Goal: Navigation & Orientation: Understand site structure

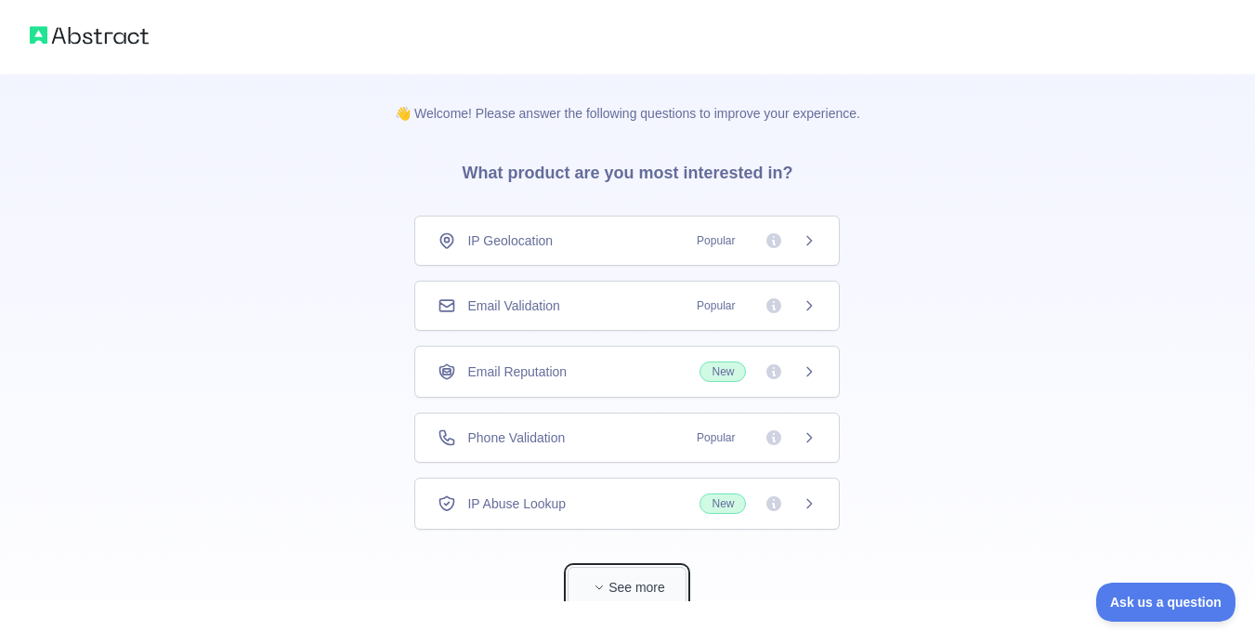
click at [620, 583] on button "See more" at bounding box center [626, 587] width 119 height 42
click at [548, 231] on div "IP Geolocation Popular" at bounding box center [626, 240] width 379 height 19
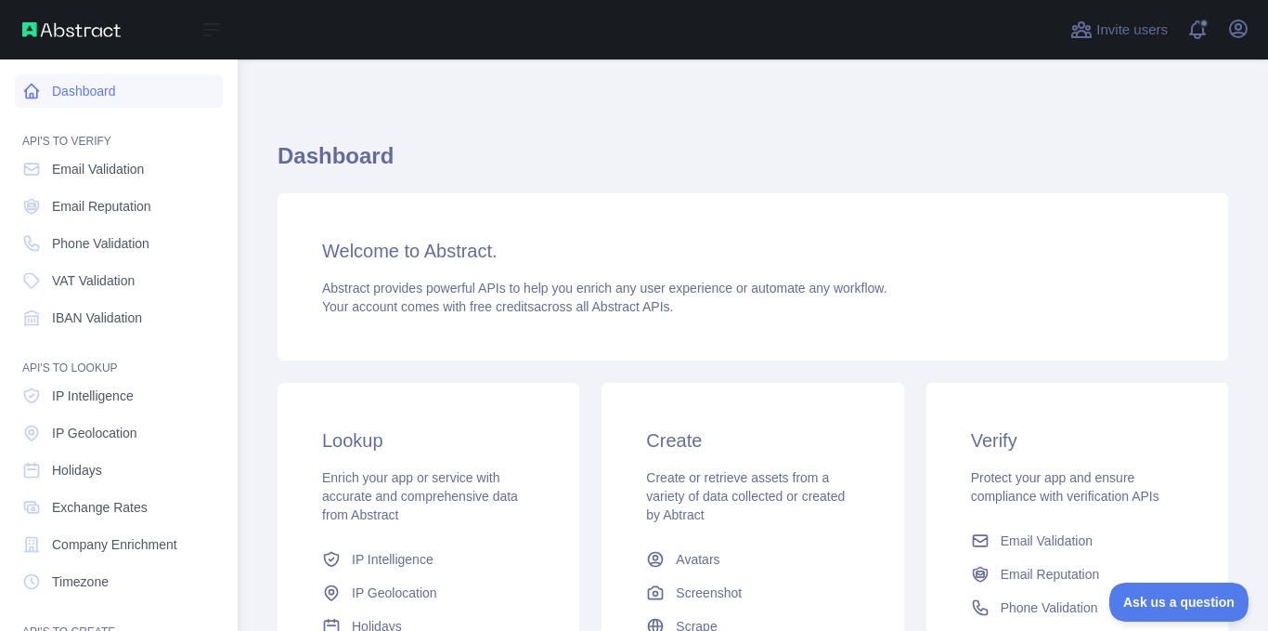
click at [30, 92] on icon at bounding box center [31, 91] width 19 height 19
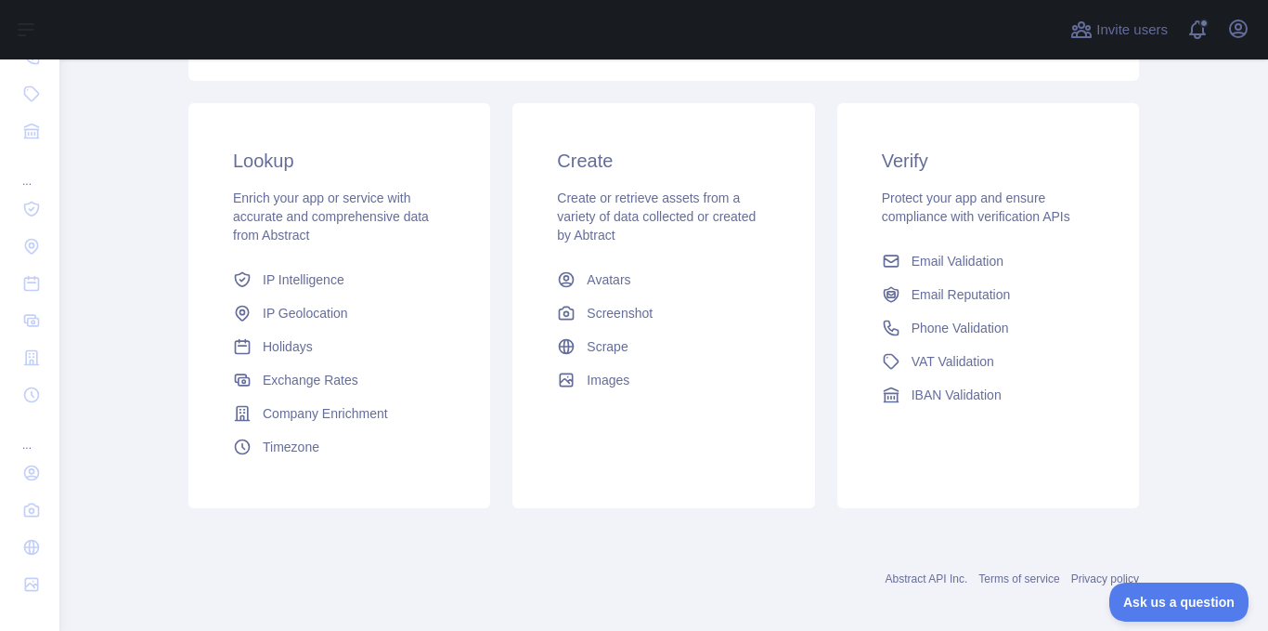
scroll to position [281, 0]
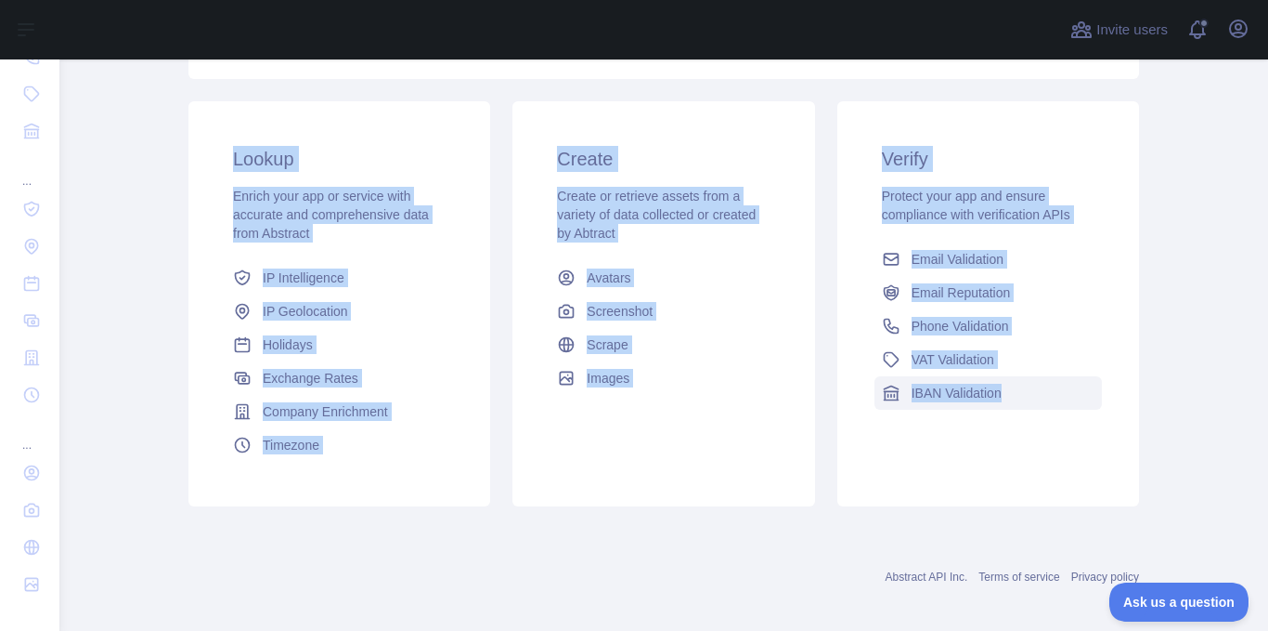
drag, startPoint x: 175, startPoint y: 108, endPoint x: 1056, endPoint y: 397, distance: 927.3
click at [1056, 397] on div "Lookup Enrich your app or service with accurate and comprehensive data from Abs…" at bounding box center [663, 303] width 973 height 427
copy div "Lookup Enrich your app or service with accurate and comprehensive data from Abs…"
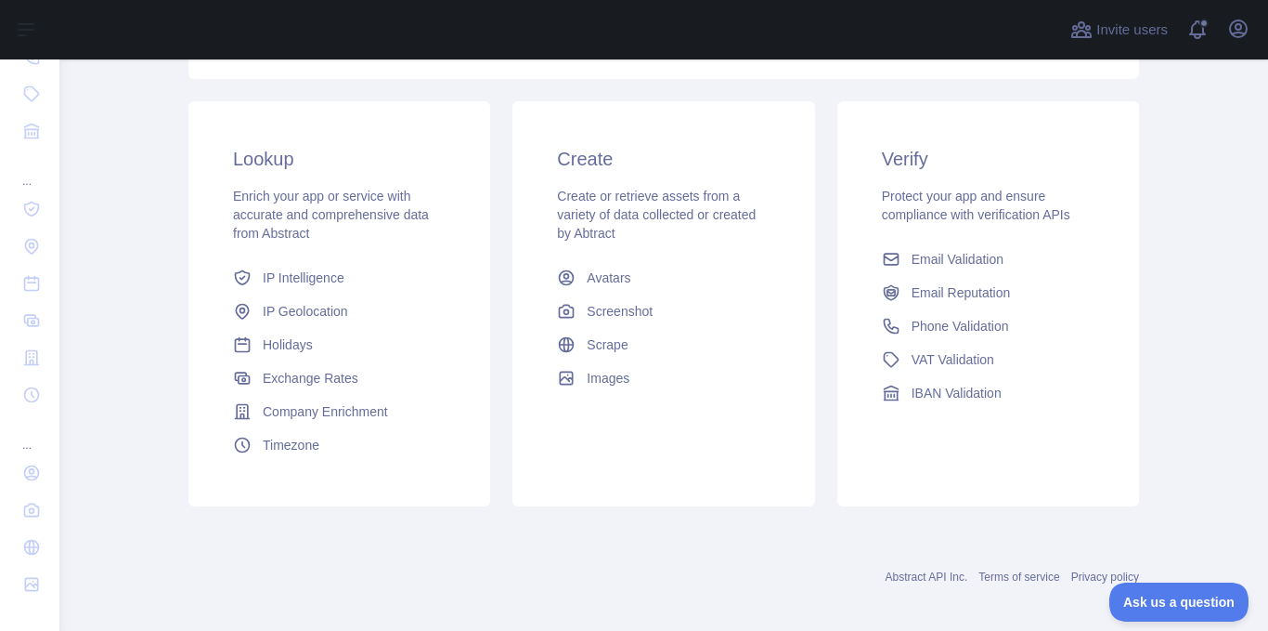
click at [432, 571] on div "Abstract API Inc. Terms of service Privacy policy" at bounding box center [664, 576] width 951 height 15
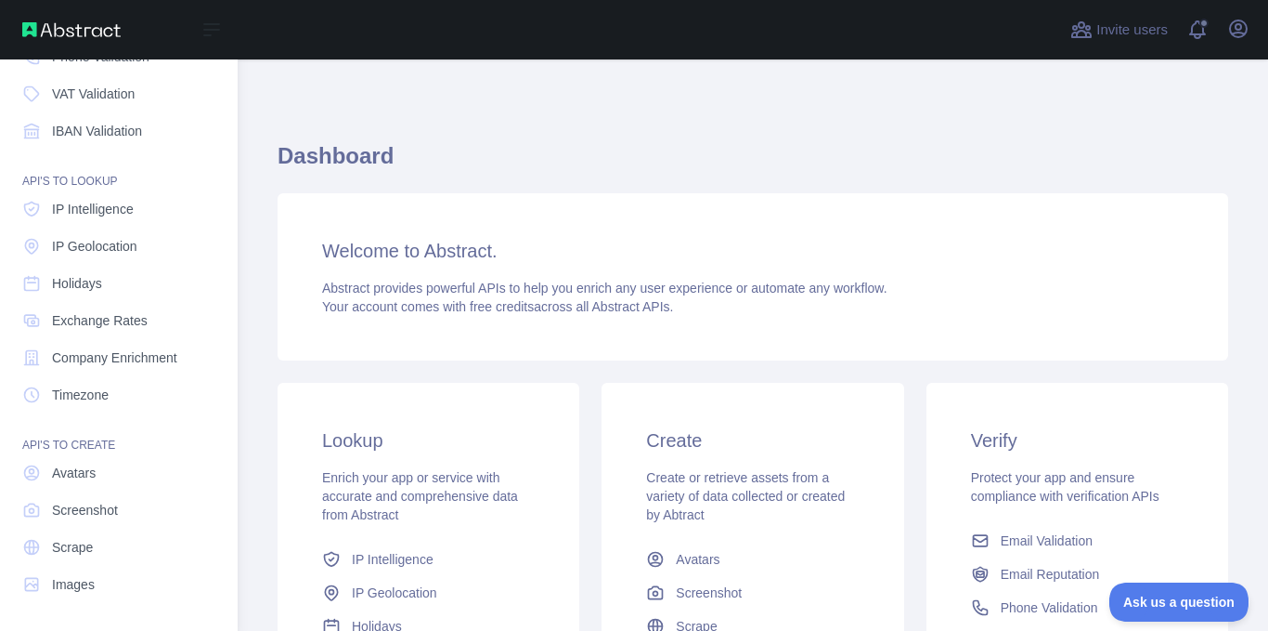
scroll to position [0, 0]
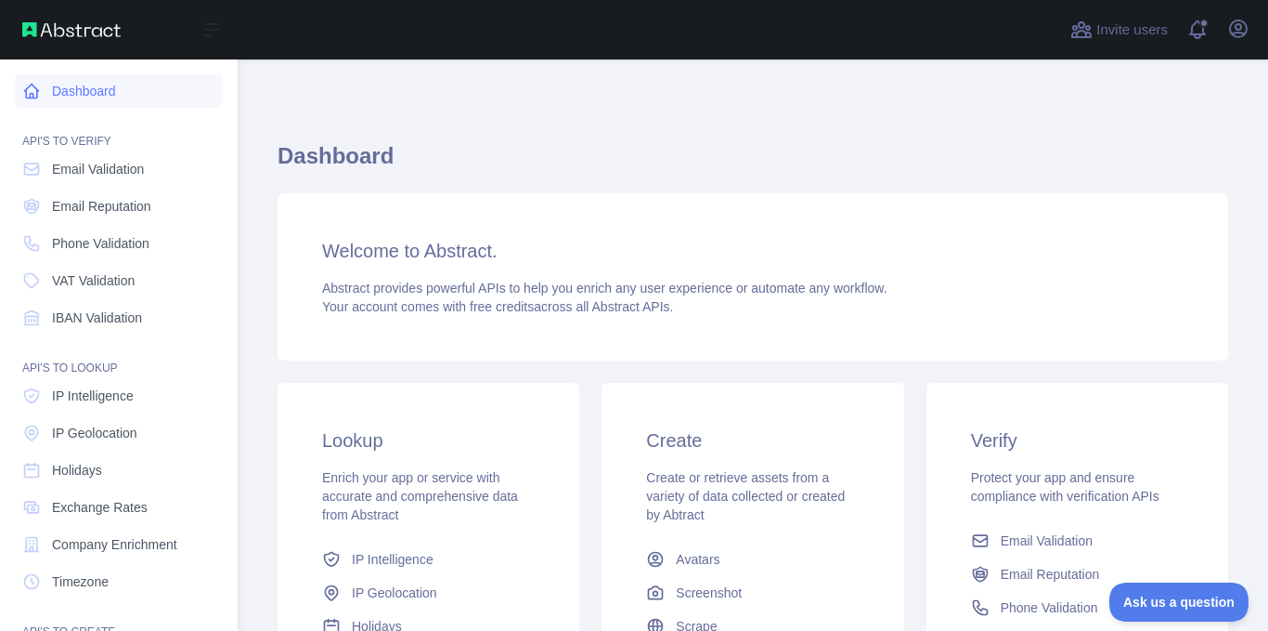
click at [76, 102] on link "Dashboard" at bounding box center [119, 90] width 208 height 33
click at [96, 402] on span "IP Intelligence" at bounding box center [93, 395] width 82 height 19
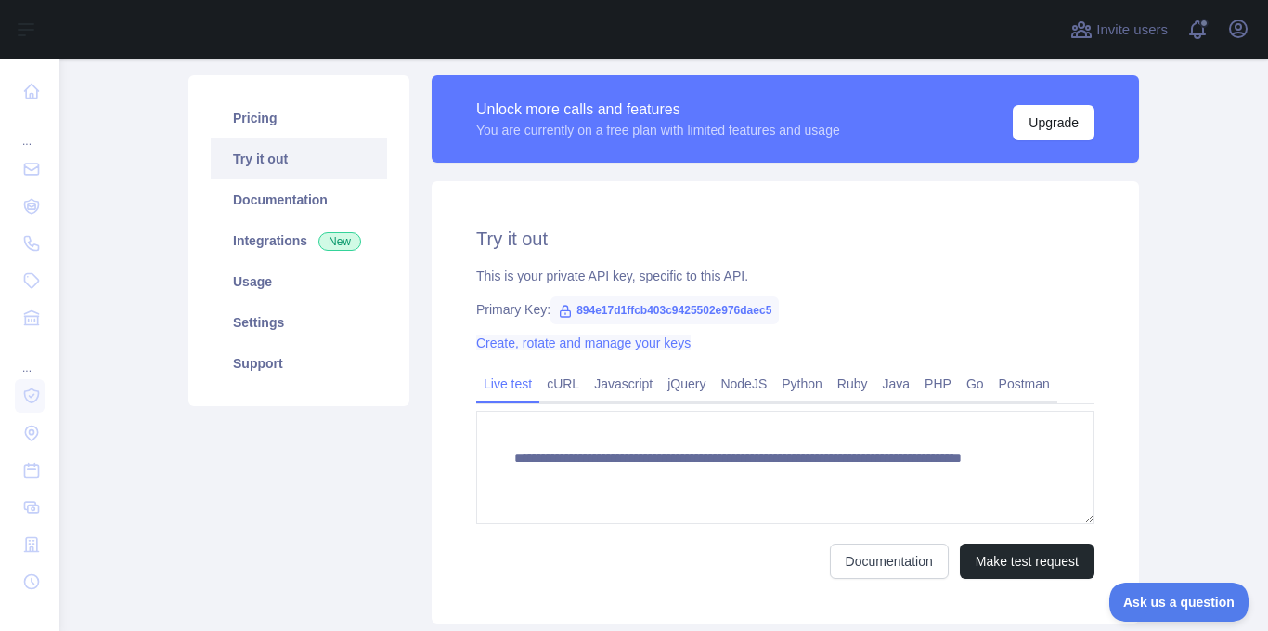
scroll to position [114, 0]
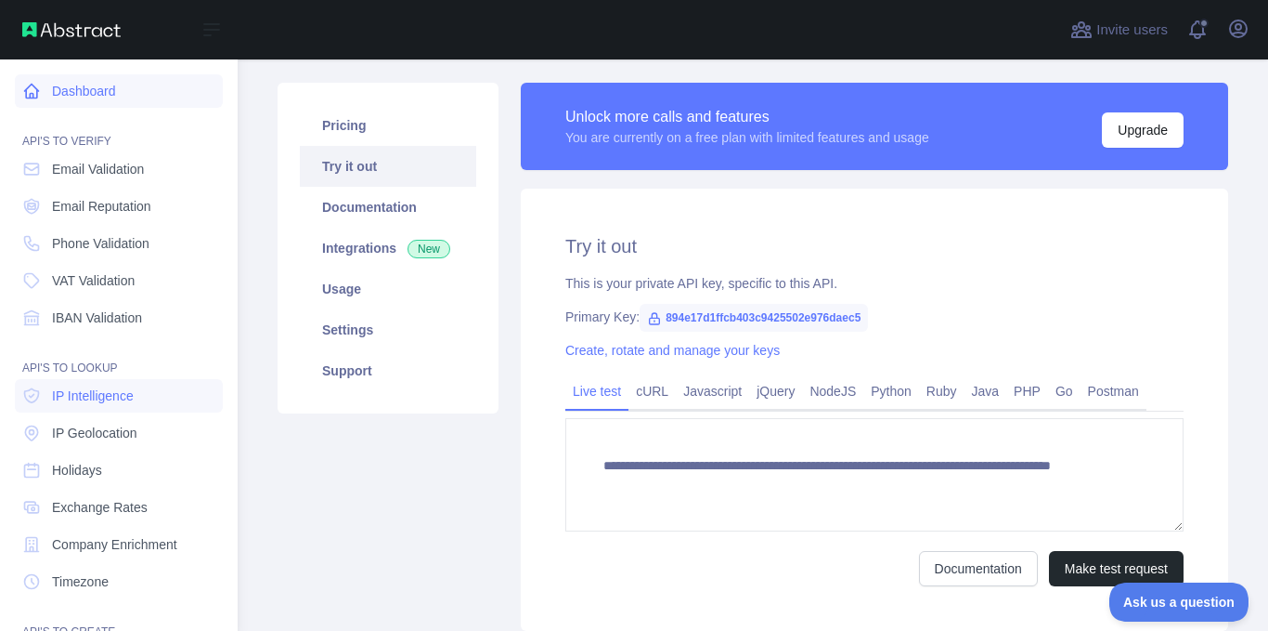
click at [60, 94] on link "Dashboard" at bounding box center [119, 90] width 208 height 33
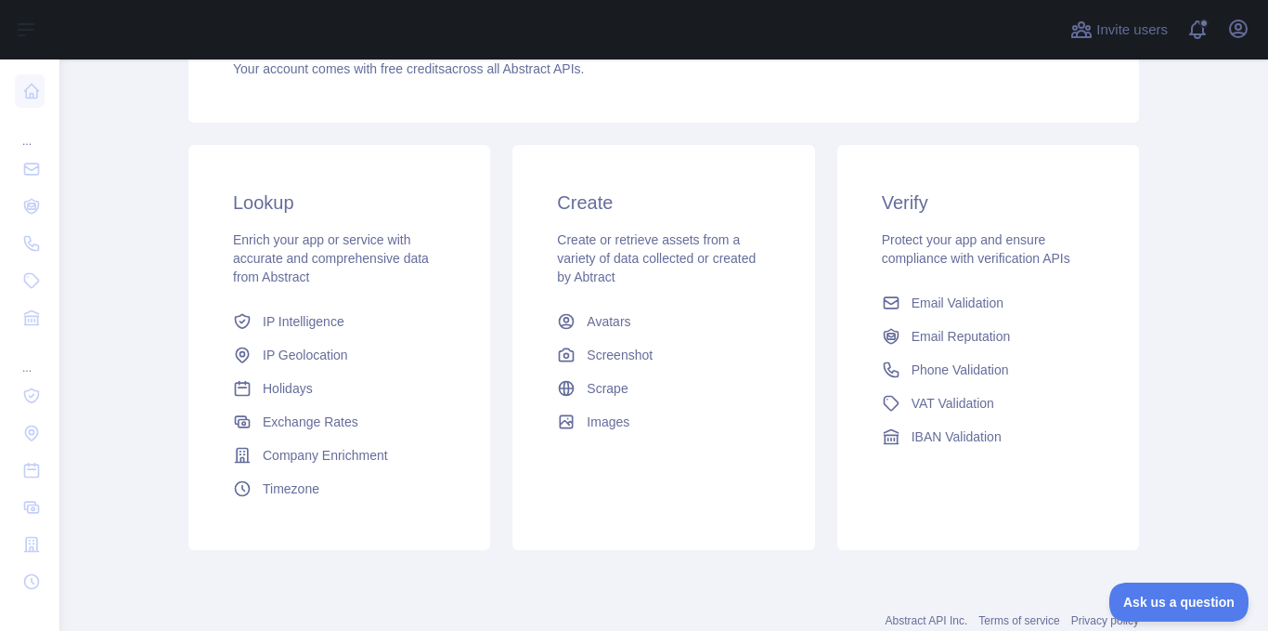
scroll to position [244, 0]
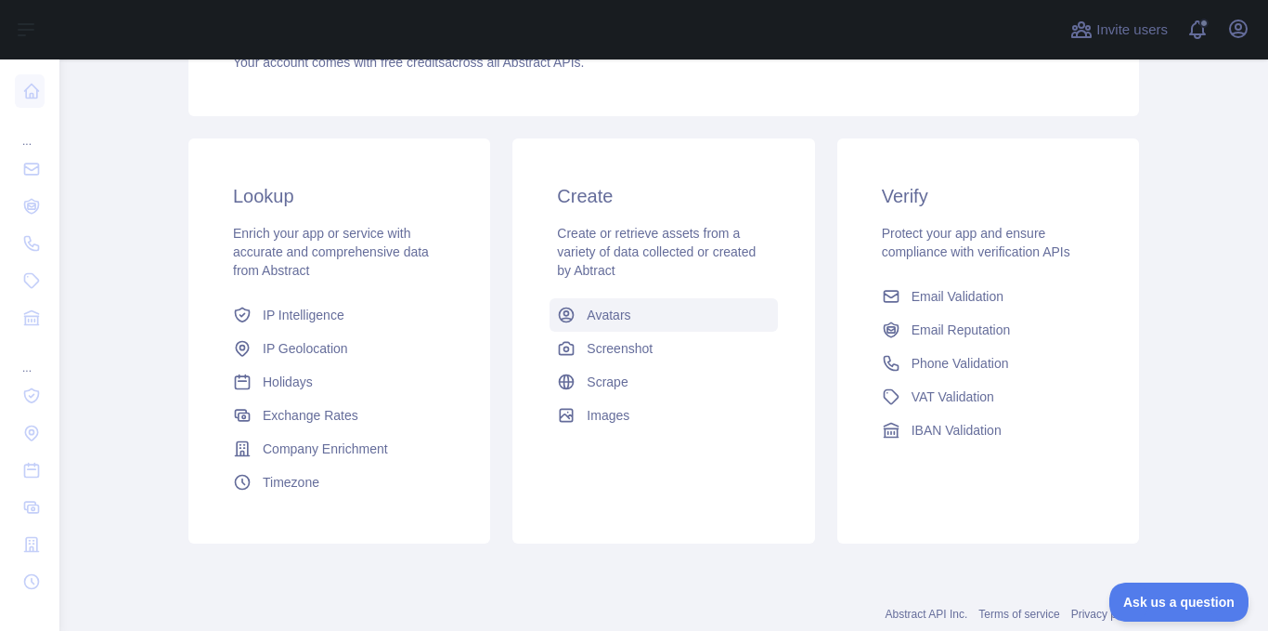
click at [598, 318] on span "Avatars" at bounding box center [609, 315] width 44 height 19
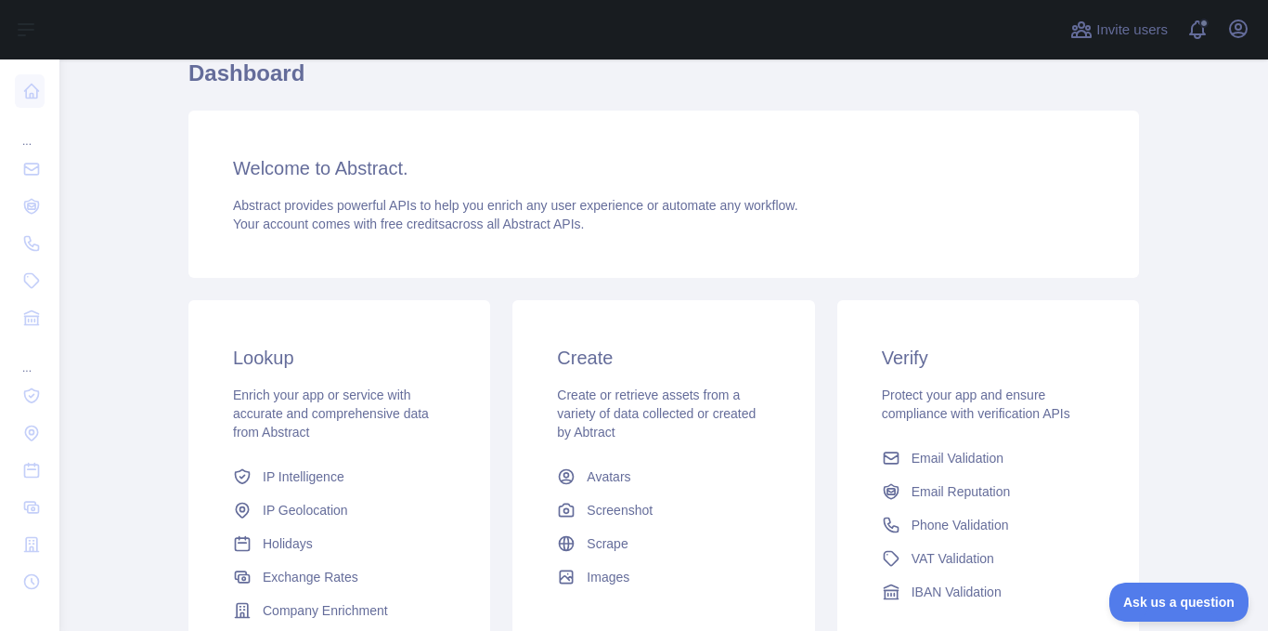
scroll to position [294, 0]
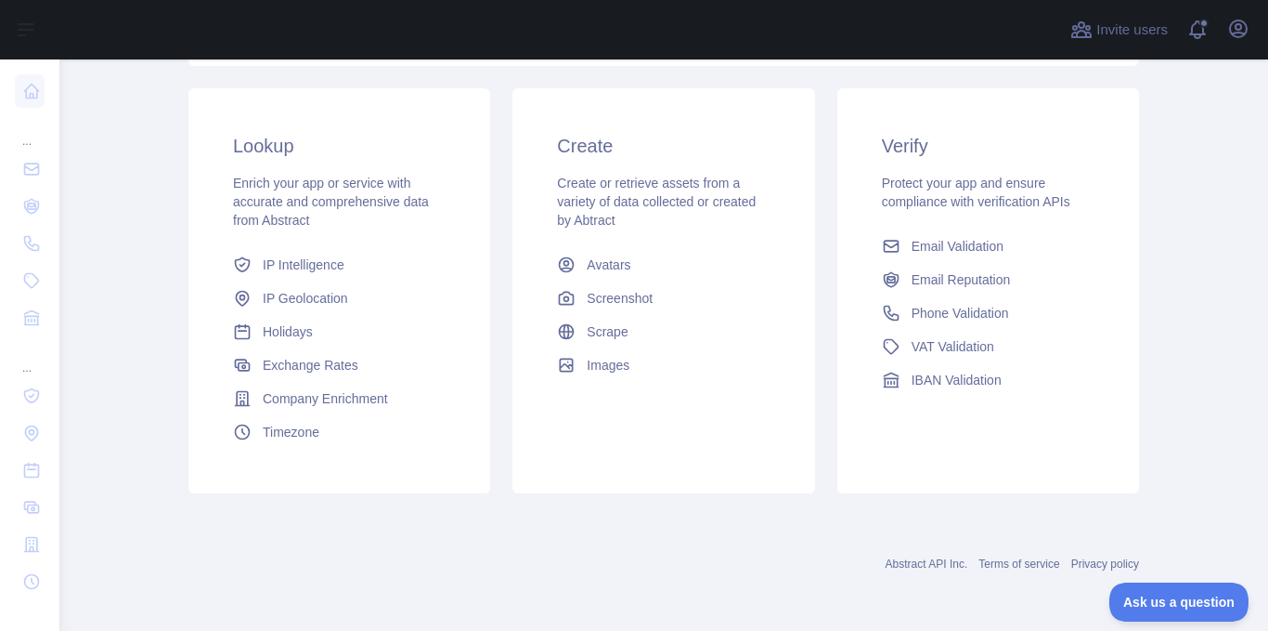
click at [922, 565] on link "Abstract API Inc." at bounding box center [927, 563] width 83 height 13
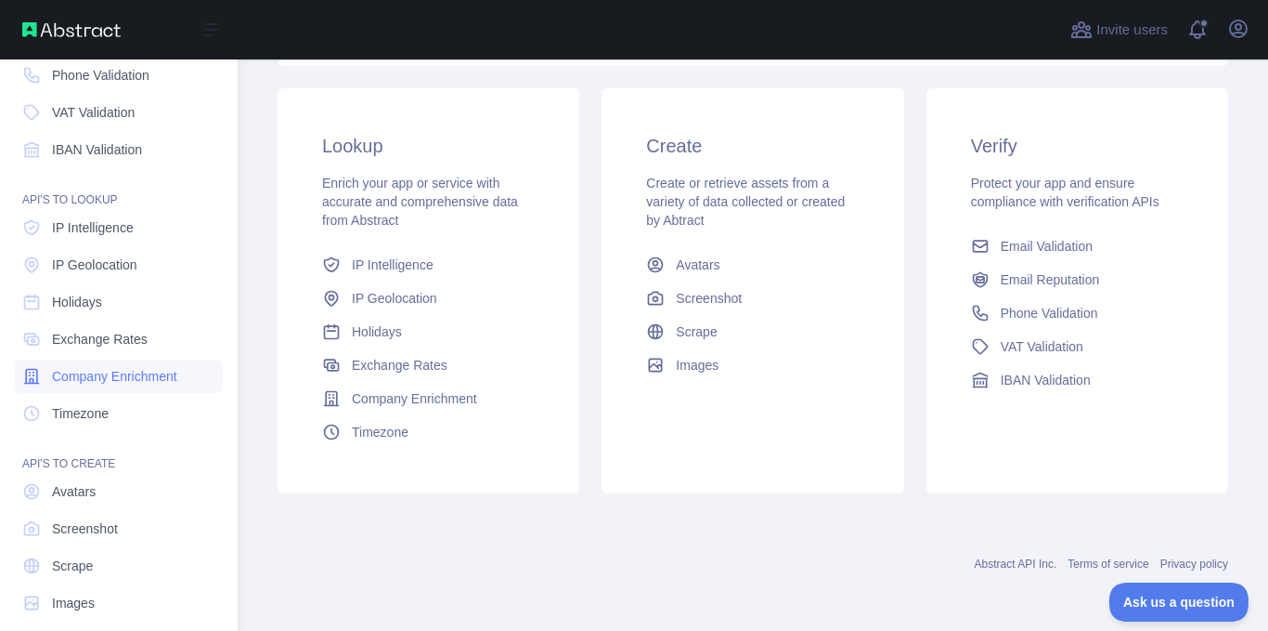
scroll to position [187, 0]
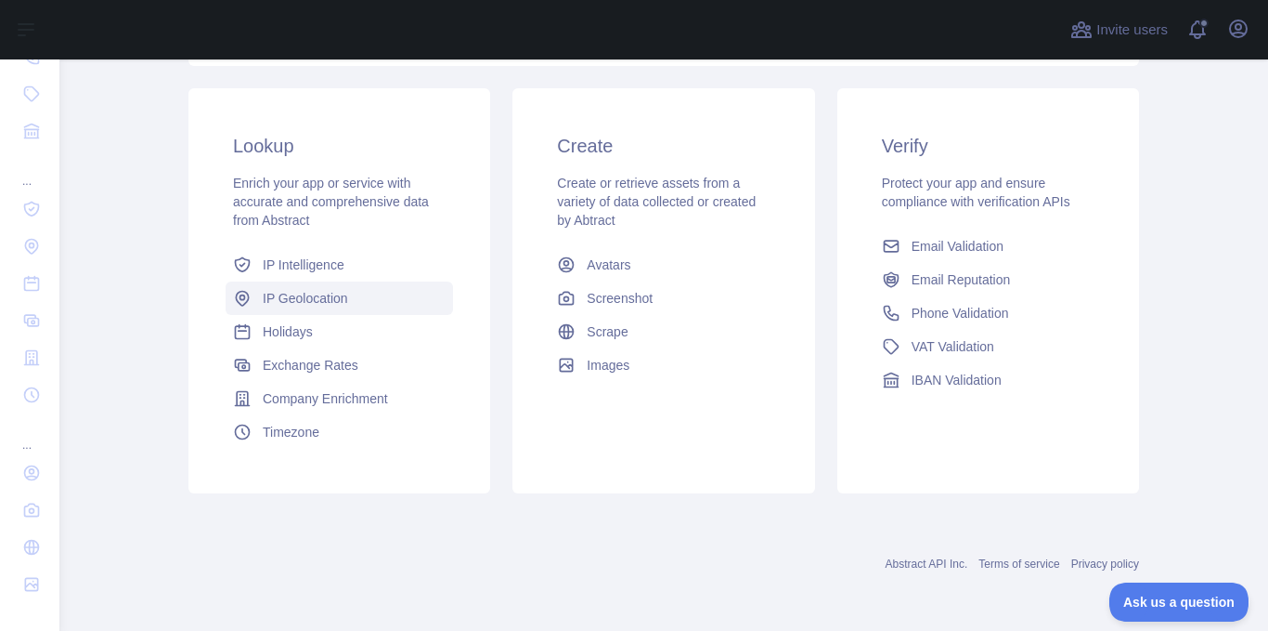
click at [305, 295] on span "IP Geolocation" at bounding box center [305, 298] width 85 height 19
click at [650, 336] on link "Scrape" at bounding box center [664, 331] width 228 height 33
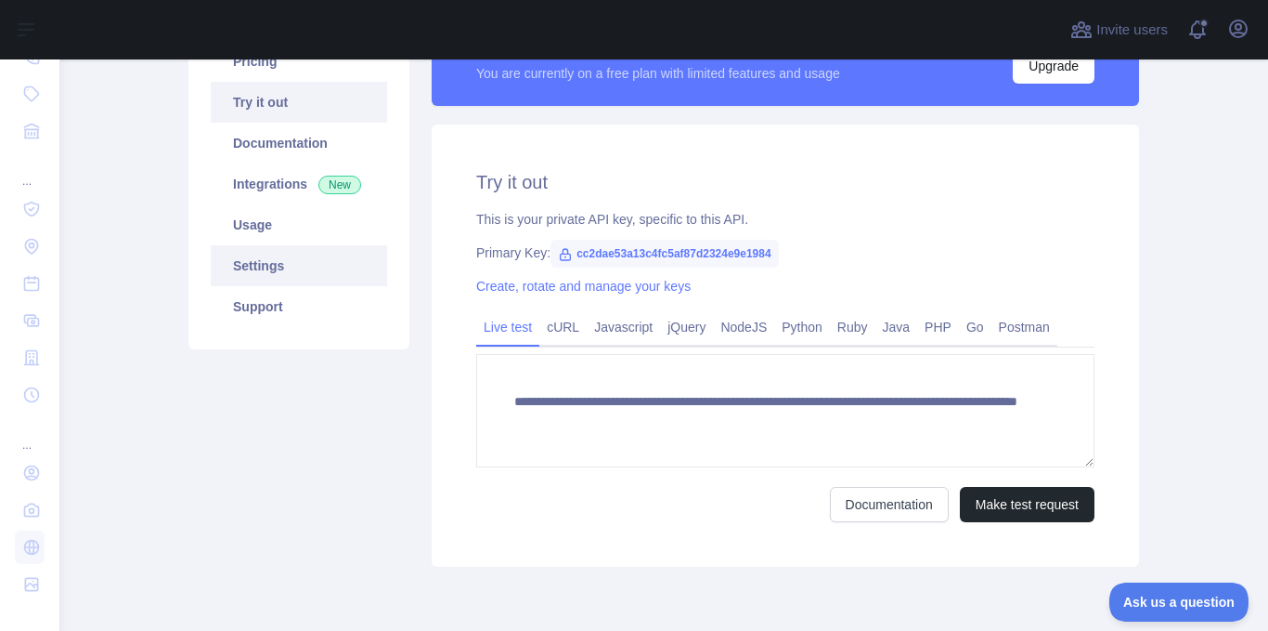
scroll to position [114, 0]
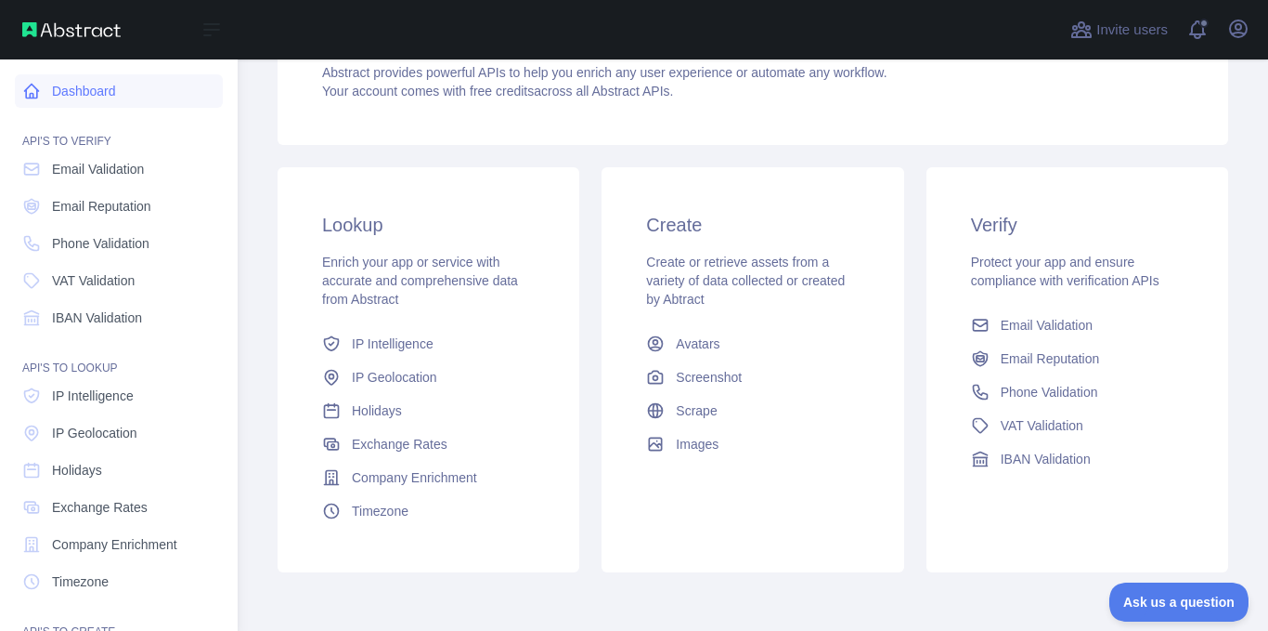
click at [89, 83] on link "Dashboard" at bounding box center [119, 90] width 208 height 33
